Goal: Task Accomplishment & Management: Manage account settings

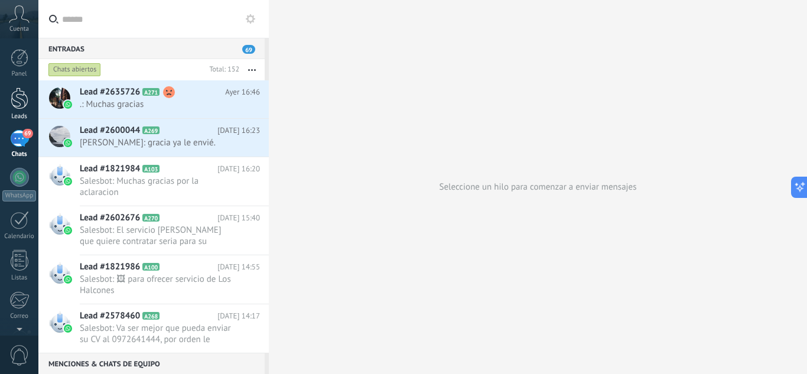
click at [15, 91] on div at bounding box center [20, 98] width 18 height 22
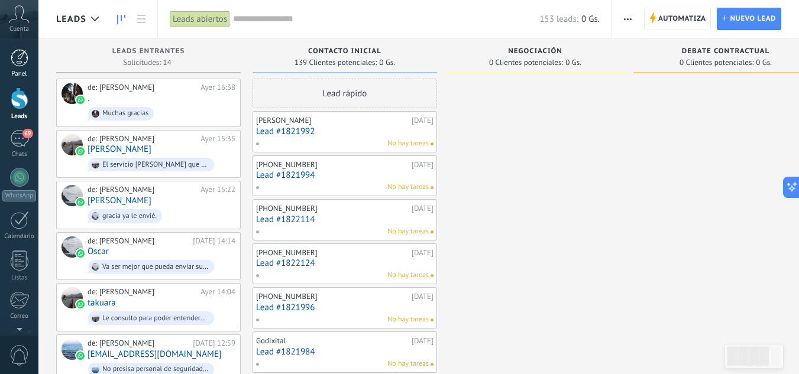
click at [24, 56] on div at bounding box center [20, 58] width 18 height 18
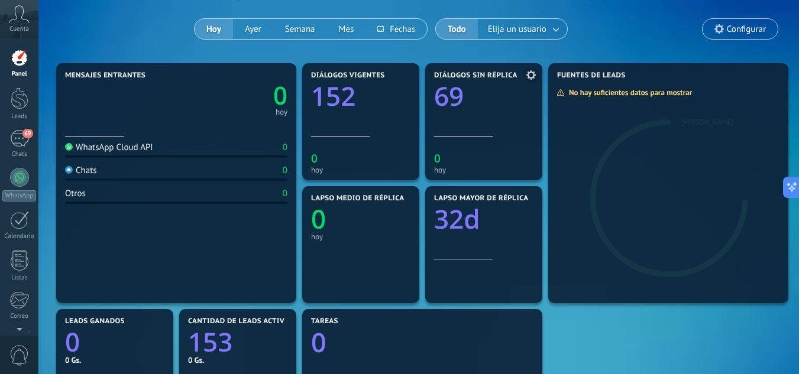
scroll to position [90, 0]
click at [13, 136] on div "69" at bounding box center [19, 138] width 19 height 17
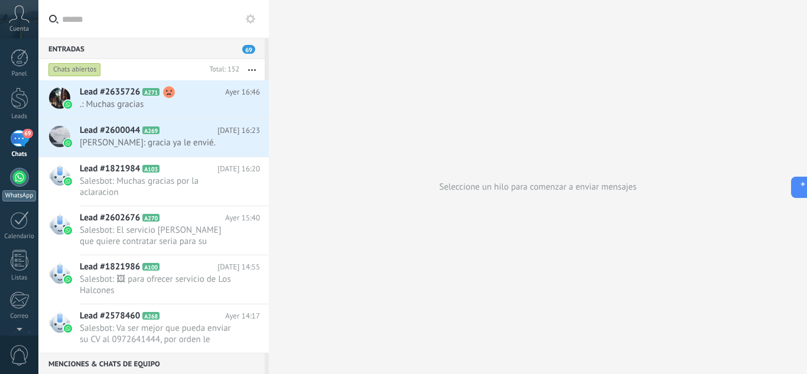
click at [26, 192] on div "WhatsApp" at bounding box center [19, 195] width 34 height 11
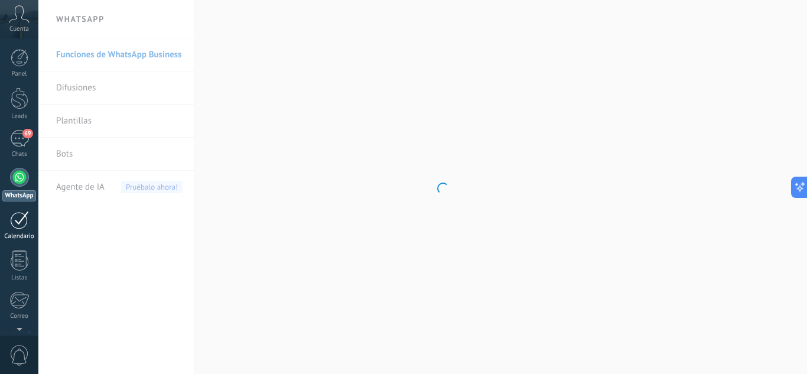
click at [19, 230] on link "1 Calendario" at bounding box center [19, 226] width 38 height 30
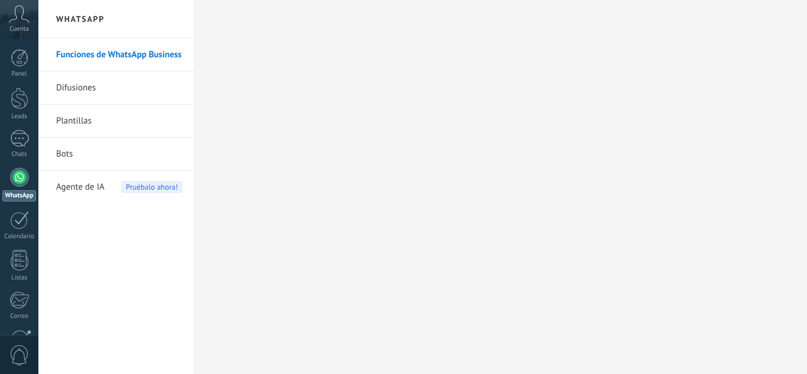
click at [17, 223] on div at bounding box center [19, 220] width 19 height 18
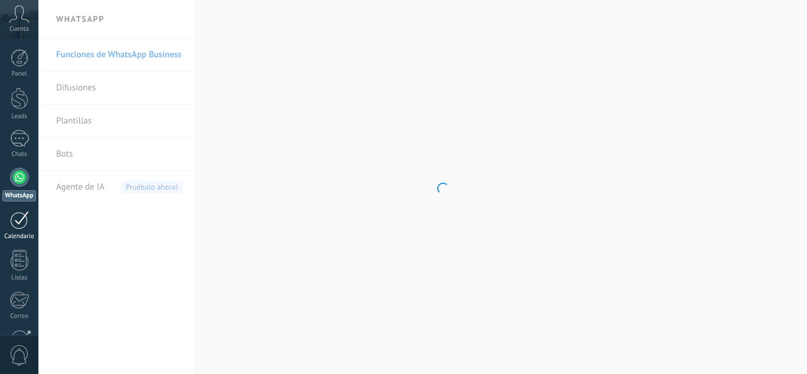
click at [25, 218] on div at bounding box center [19, 220] width 19 height 18
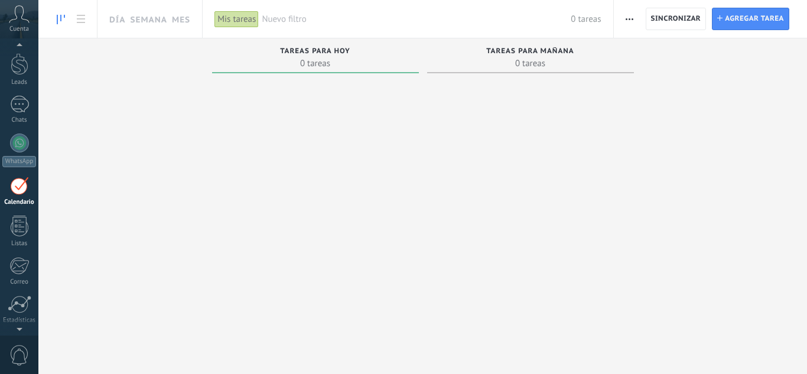
click at [226, 22] on div "Mis tareas" at bounding box center [237, 19] width 44 height 17
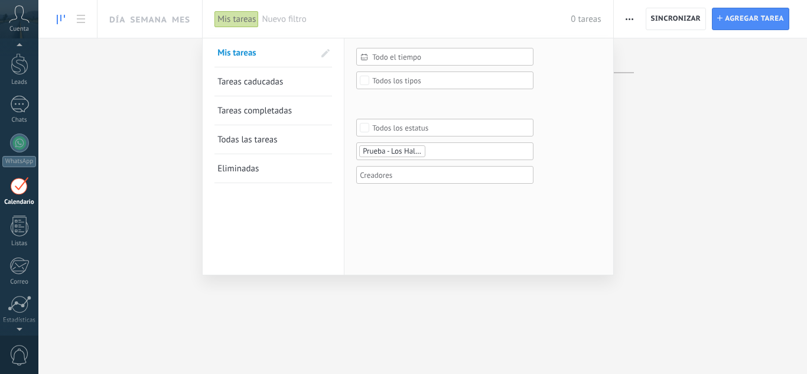
click at [280, 107] on span "Tareas completadas" at bounding box center [255, 110] width 74 height 11
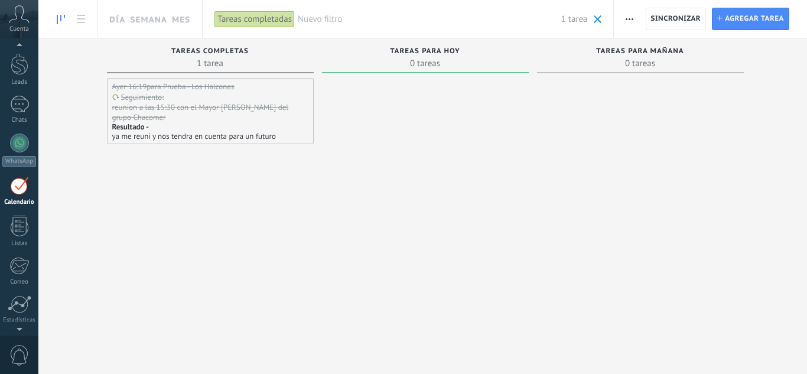
click at [252, 23] on div "Tareas completadas" at bounding box center [255, 19] width 80 height 17
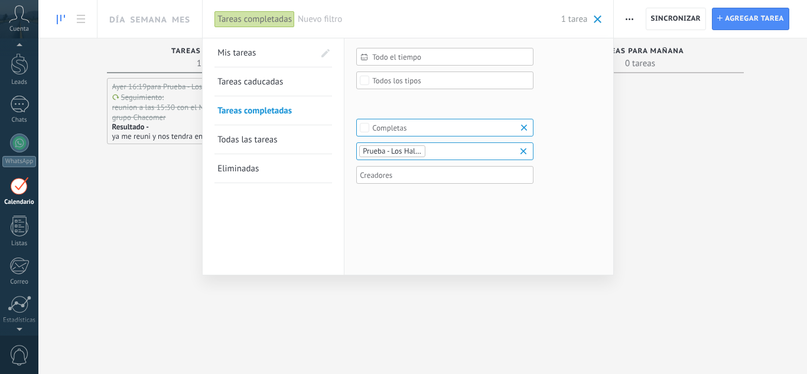
click at [243, 148] on link "Todas las tareas" at bounding box center [274, 139] width 112 height 28
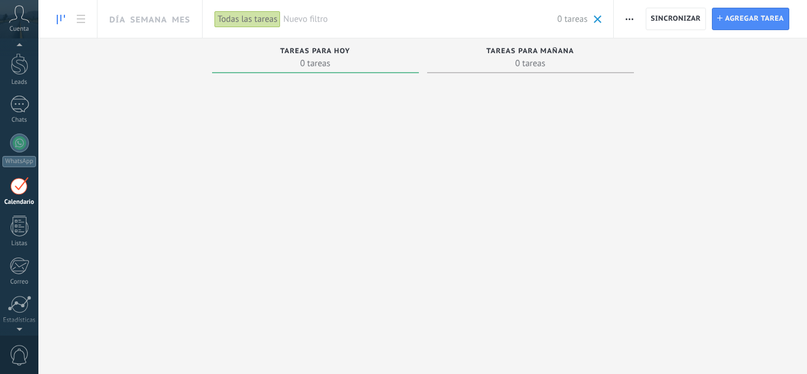
click at [234, 26] on div "Todas las tareas" at bounding box center [248, 19] width 66 height 17
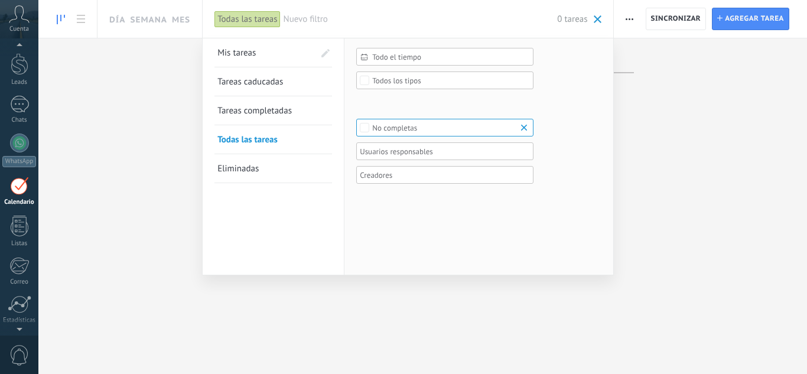
click at [234, 46] on link "Mis tareas" at bounding box center [266, 52] width 97 height 28
